Goal: Navigation & Orientation: Find specific page/section

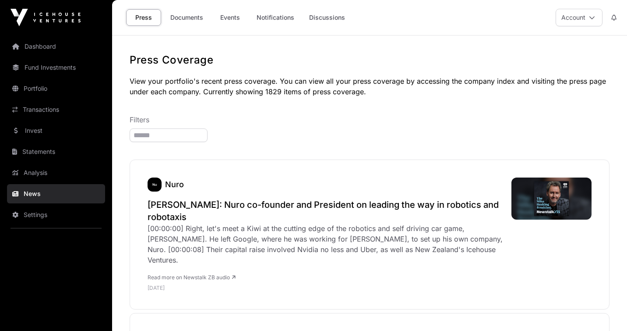
scroll to position [66, 0]
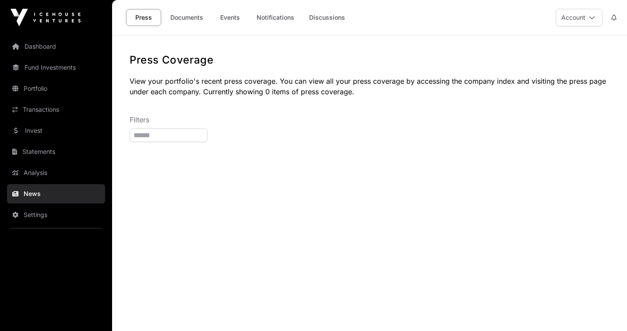
scroll to position [35, 0]
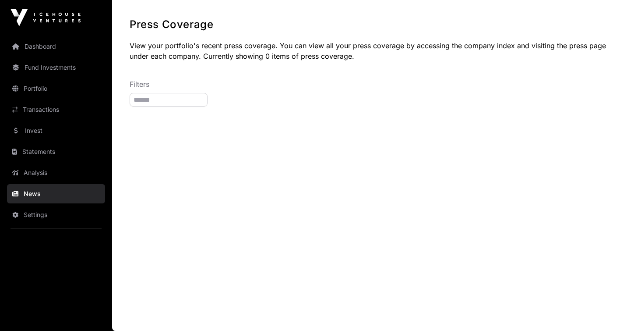
click at [51, 45] on link "Dashboard" at bounding box center [56, 46] width 98 height 19
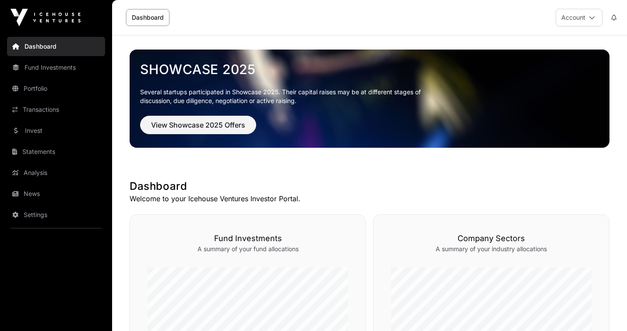
click at [38, 197] on link "News" at bounding box center [56, 193] width 98 height 19
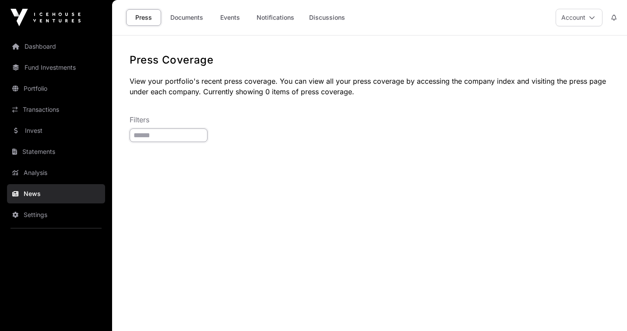
click at [181, 136] on input "search" at bounding box center [169, 135] width 78 height 14
click at [176, 16] on link "Documents" at bounding box center [187, 17] width 44 height 17
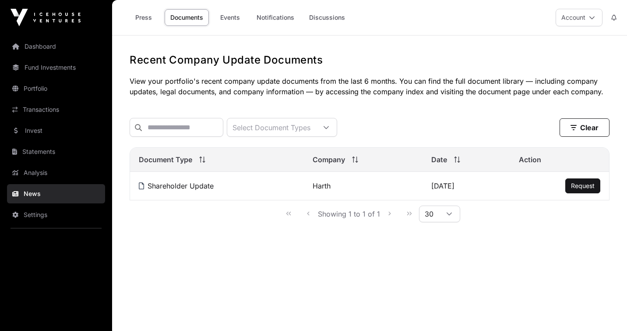
click at [575, 13] on button "Account" at bounding box center [579, 18] width 47 height 18
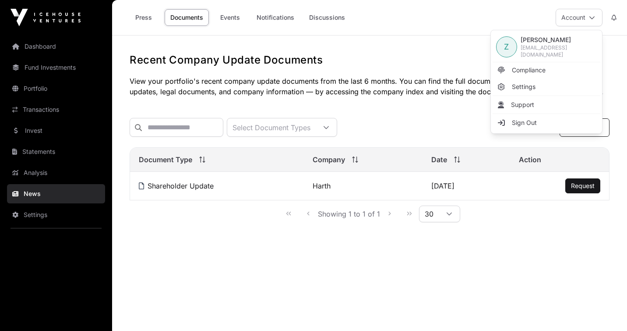
click at [39, 86] on link "Portfolio" at bounding box center [56, 88] width 98 height 19
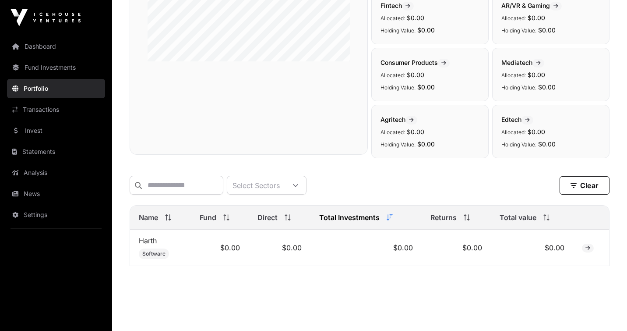
scroll to position [210, 0]
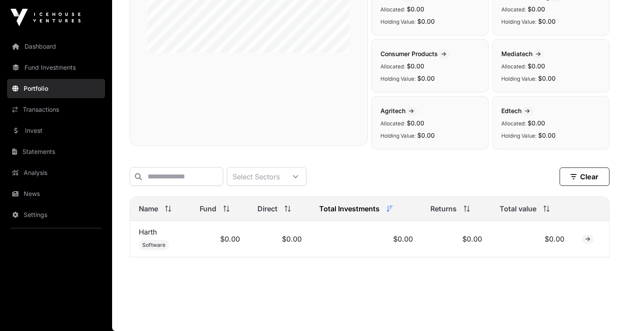
click at [587, 240] on icon at bounding box center [587, 238] width 5 height 5
click at [589, 236] on icon at bounding box center [587, 238] width 5 height 5
click at [517, 238] on td "$0.00" at bounding box center [532, 239] width 82 height 36
click at [587, 238] on icon at bounding box center [587, 238] width 5 height 5
click at [151, 233] on link "Harth" at bounding box center [148, 231] width 18 height 9
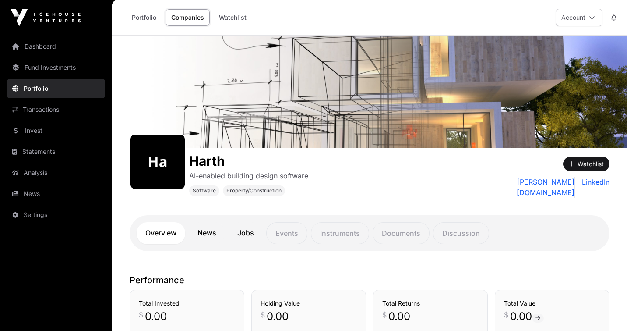
click at [140, 18] on link "Portfolio" at bounding box center [144, 17] width 36 height 17
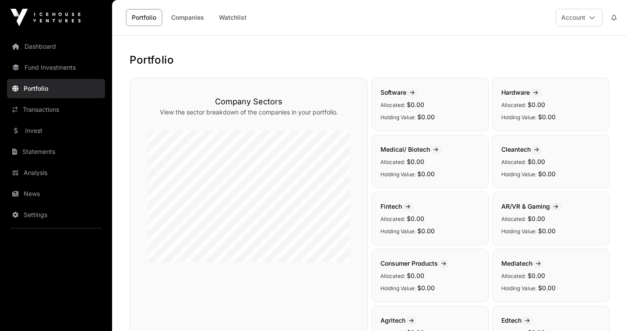
click at [32, 193] on link "News" at bounding box center [56, 193] width 98 height 19
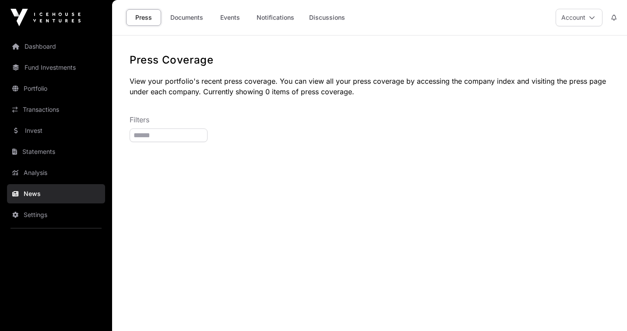
click at [42, 88] on link "Portfolio" at bounding box center [56, 88] width 98 height 19
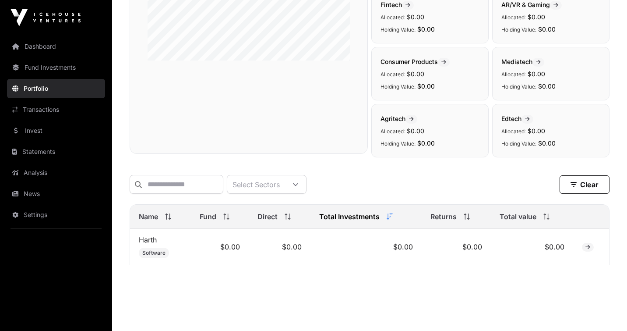
scroll to position [210, 0]
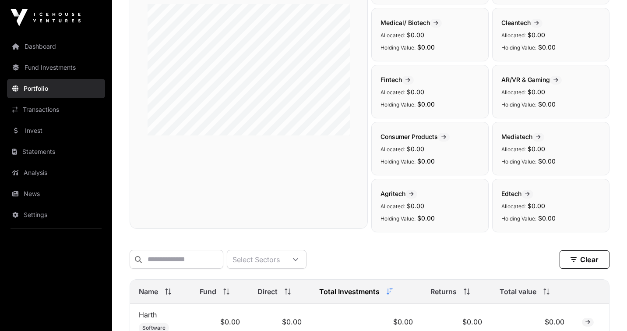
scroll to position [210, 0]
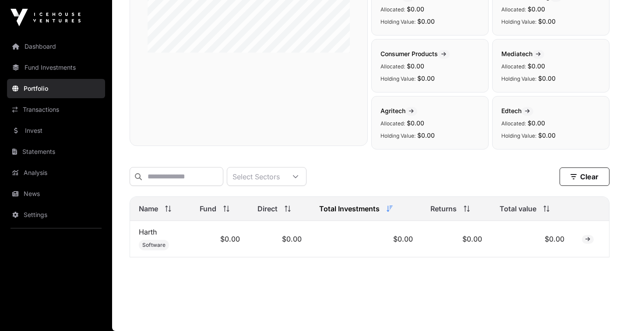
click at [587, 238] on icon at bounding box center [587, 238] width 5 height 5
